Goal: Obtain resource: Download file/media

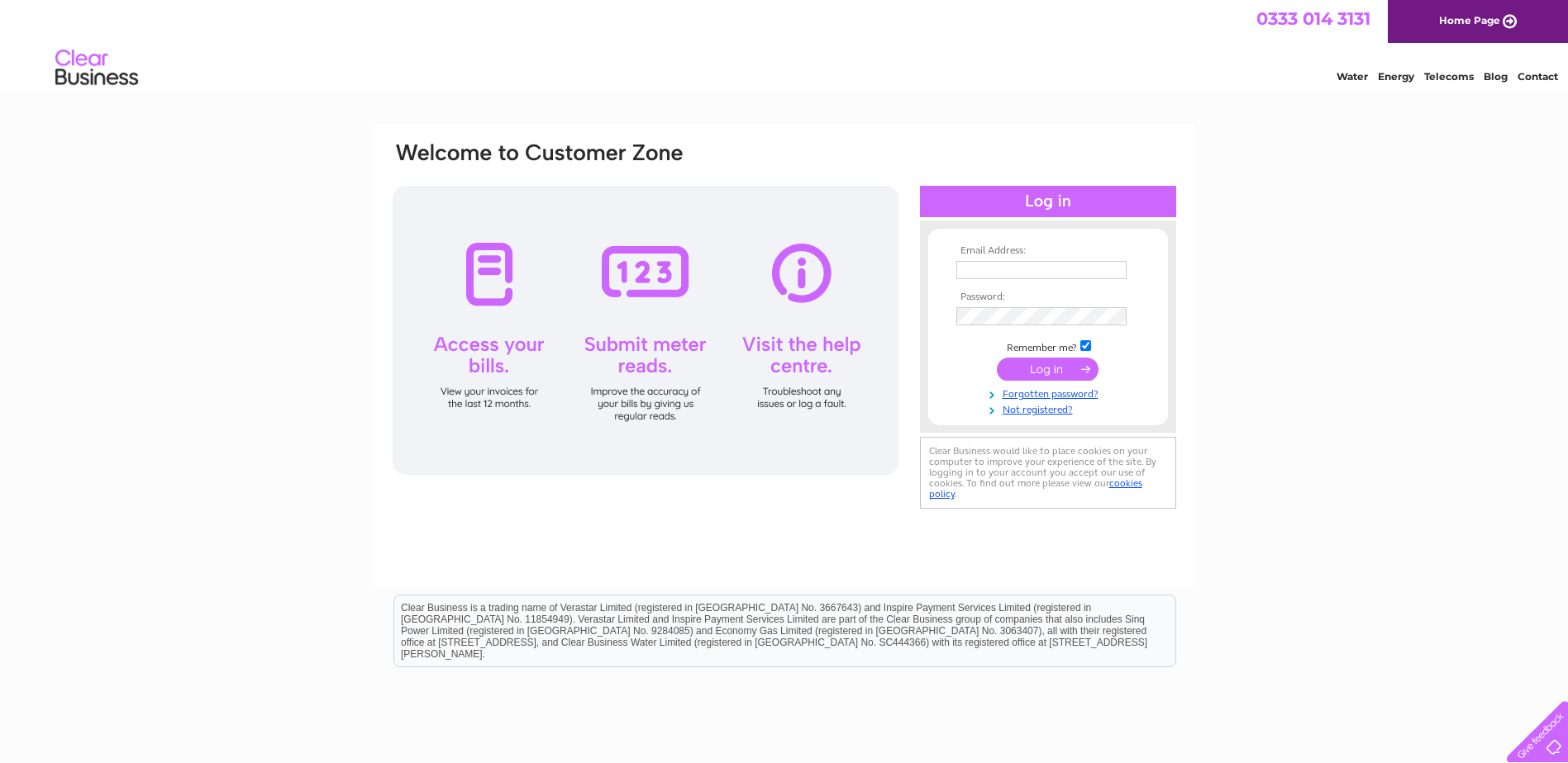
type input "[EMAIL_ADDRESS][DOMAIN_NAME]"
click at [1044, 369] on input "submit" at bounding box center [1047, 369] width 102 height 23
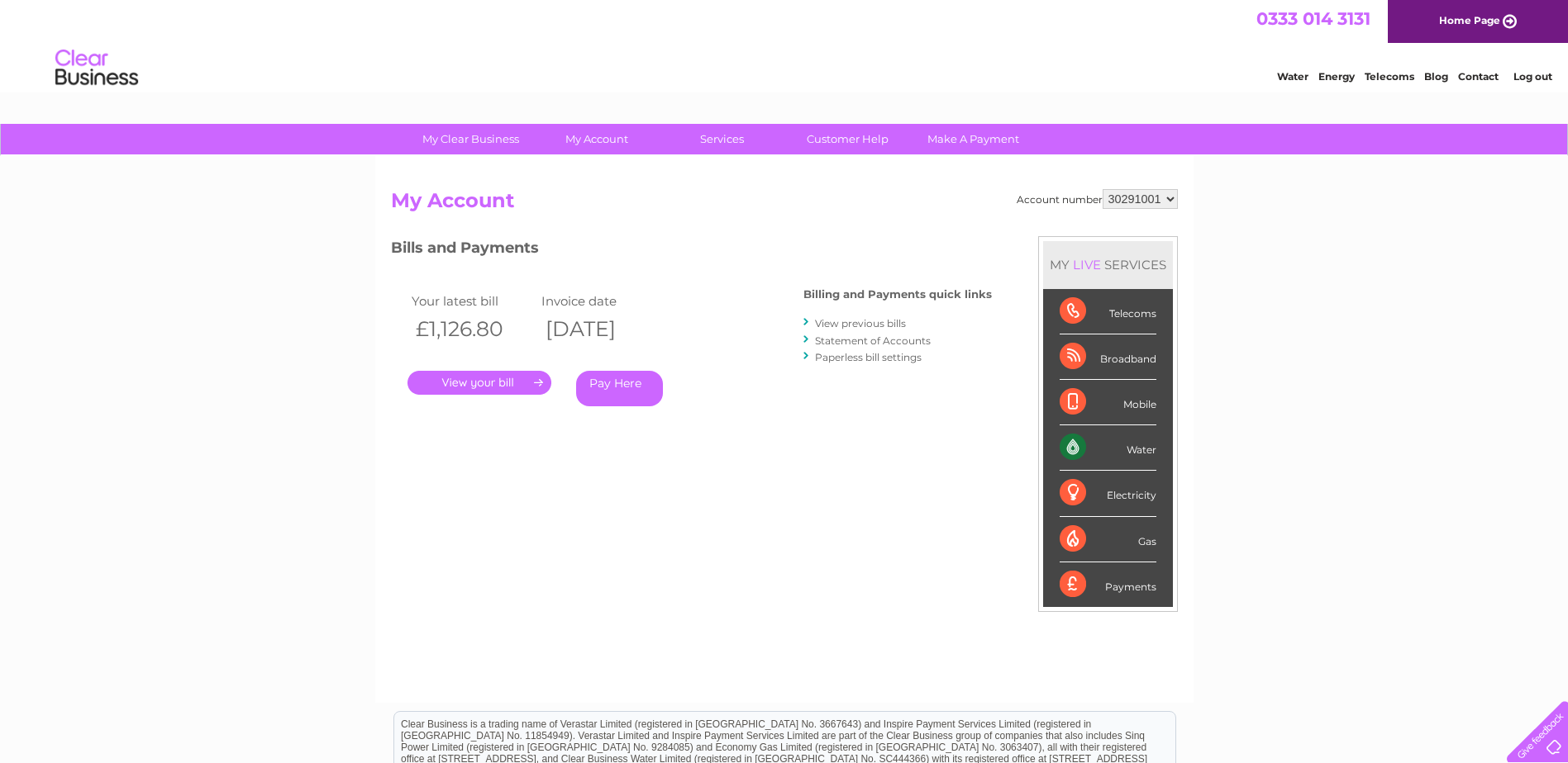
click at [518, 384] on link "." at bounding box center [480, 382] width 144 height 24
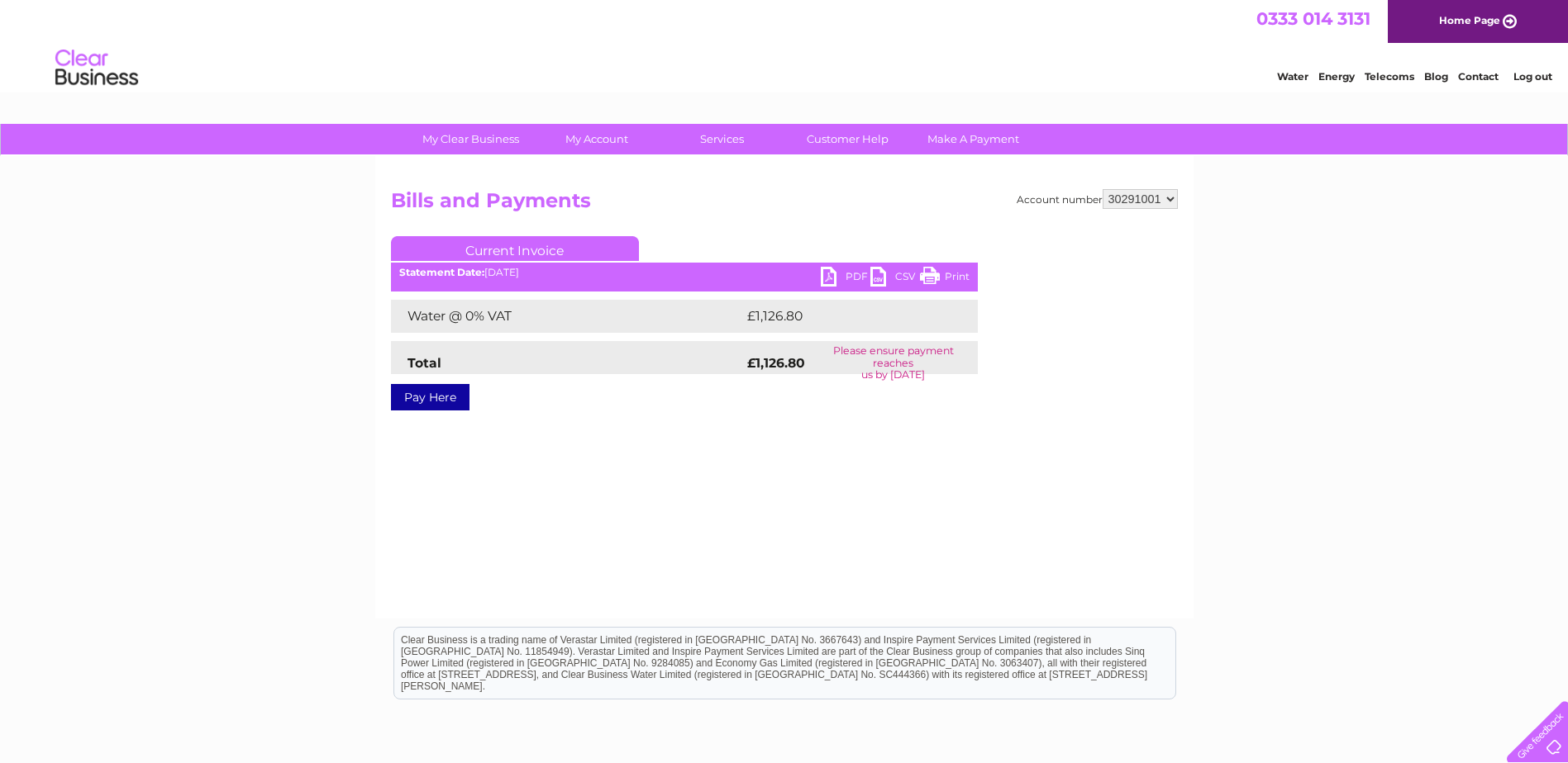
click at [841, 272] on link "PDF" at bounding box center [846, 278] width 50 height 24
